Goal: Transaction & Acquisition: Purchase product/service

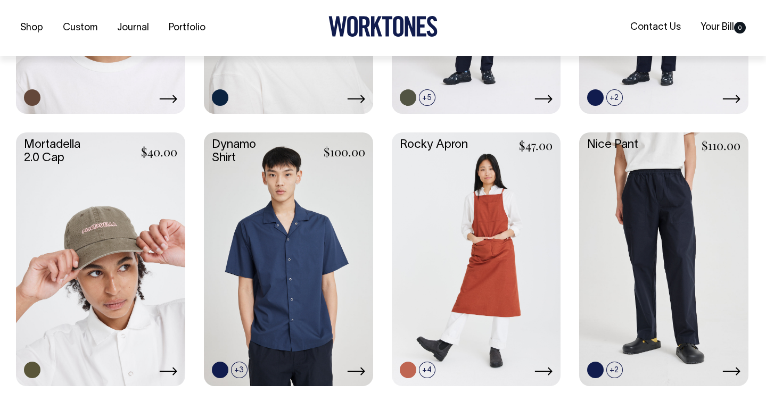
click at [62, 241] on link at bounding box center [100, 259] width 169 height 252
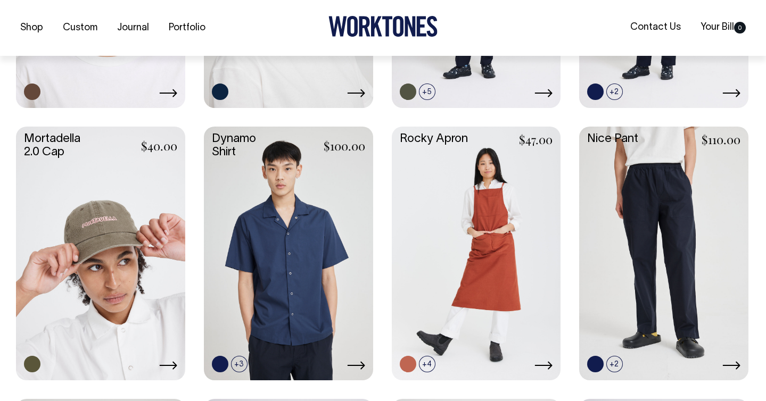
scroll to position [933, 0]
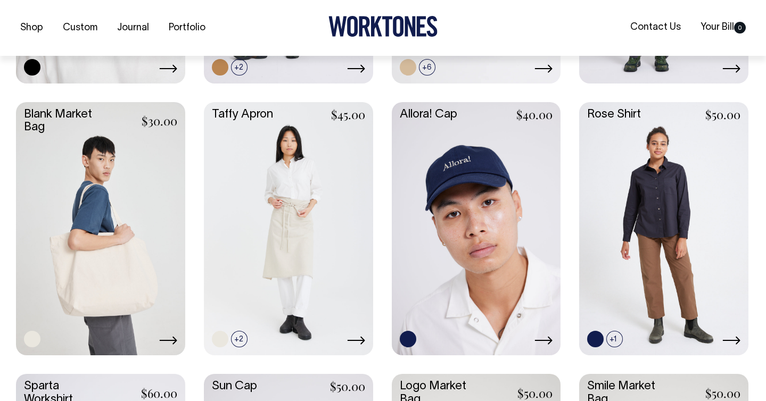
scroll to position [1502, 0]
click at [482, 187] on link at bounding box center [476, 228] width 169 height 252
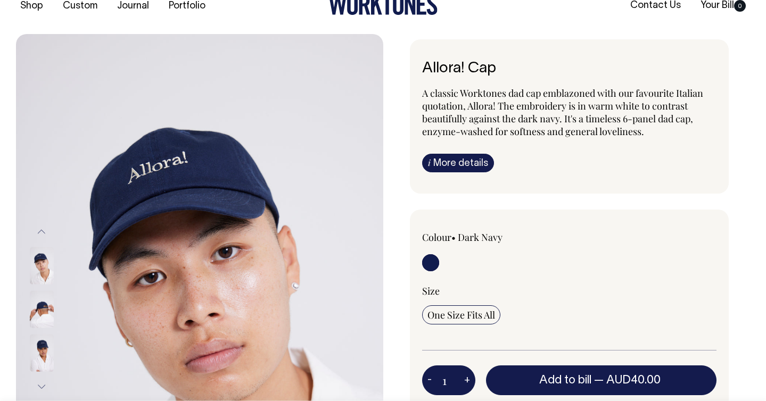
scroll to position [22, 0]
